Goal: Transaction & Acquisition: Book appointment/travel/reservation

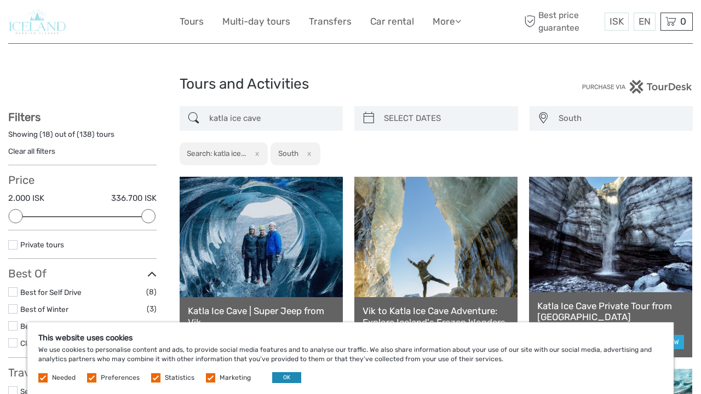
click at [278, 378] on button "OK" at bounding box center [286, 377] width 29 height 11
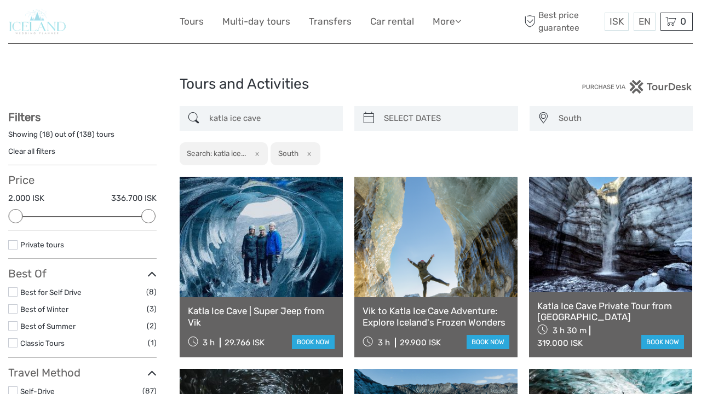
click at [681, 141] on div "katla ice cave South Capital Region East North Northeast Reykjanes / Keflavík S…" at bounding box center [436, 136] width 513 height 60
click at [431, 71] on div "Tours and Activities" at bounding box center [351, 88] width 342 height 35
click at [431, 72] on div "Tours and Activities" at bounding box center [351, 88] width 342 height 35
drag, startPoint x: 700, startPoint y: 82, endPoint x: 695, endPoint y: 310, distance: 228.3
